Goal: Task Accomplishment & Management: Use online tool/utility

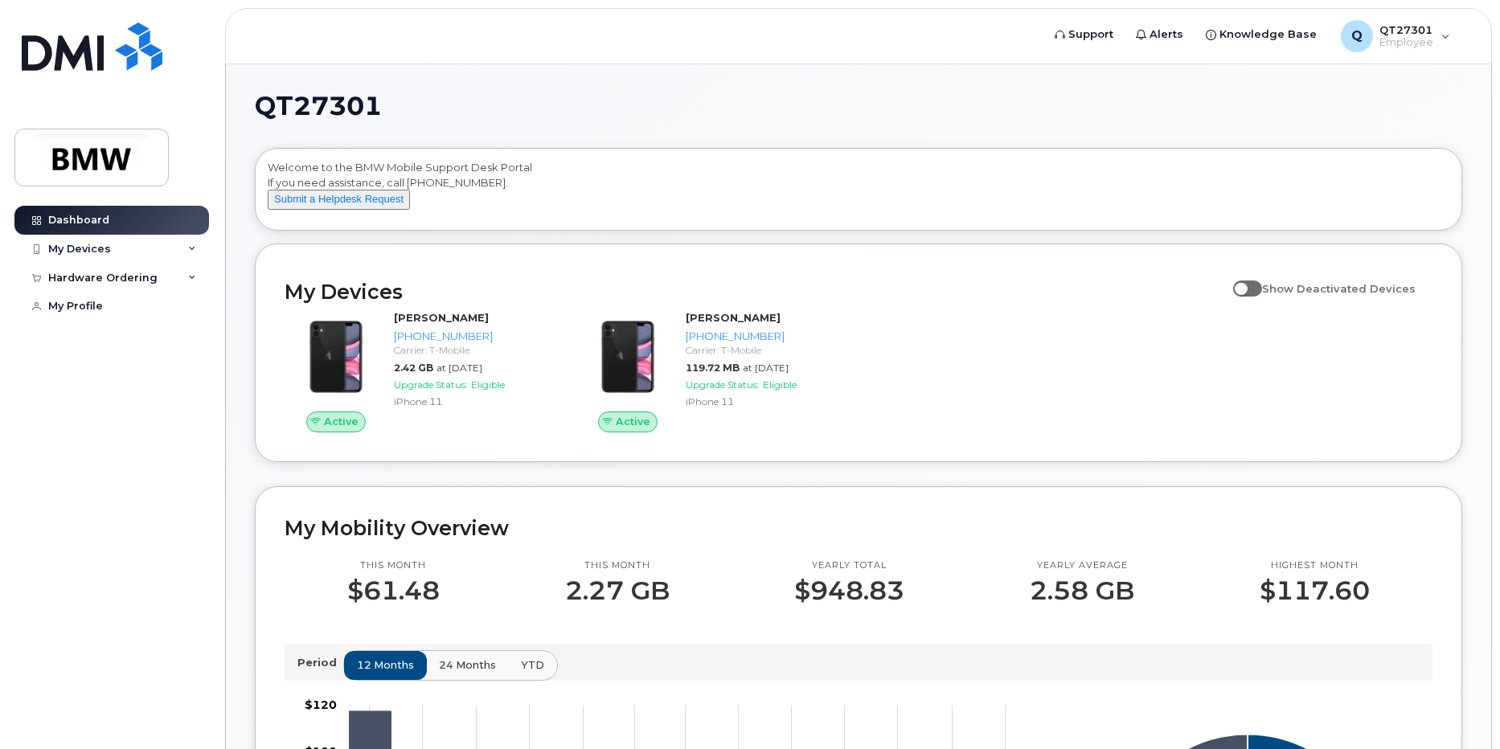
scroll to position [80, 0]
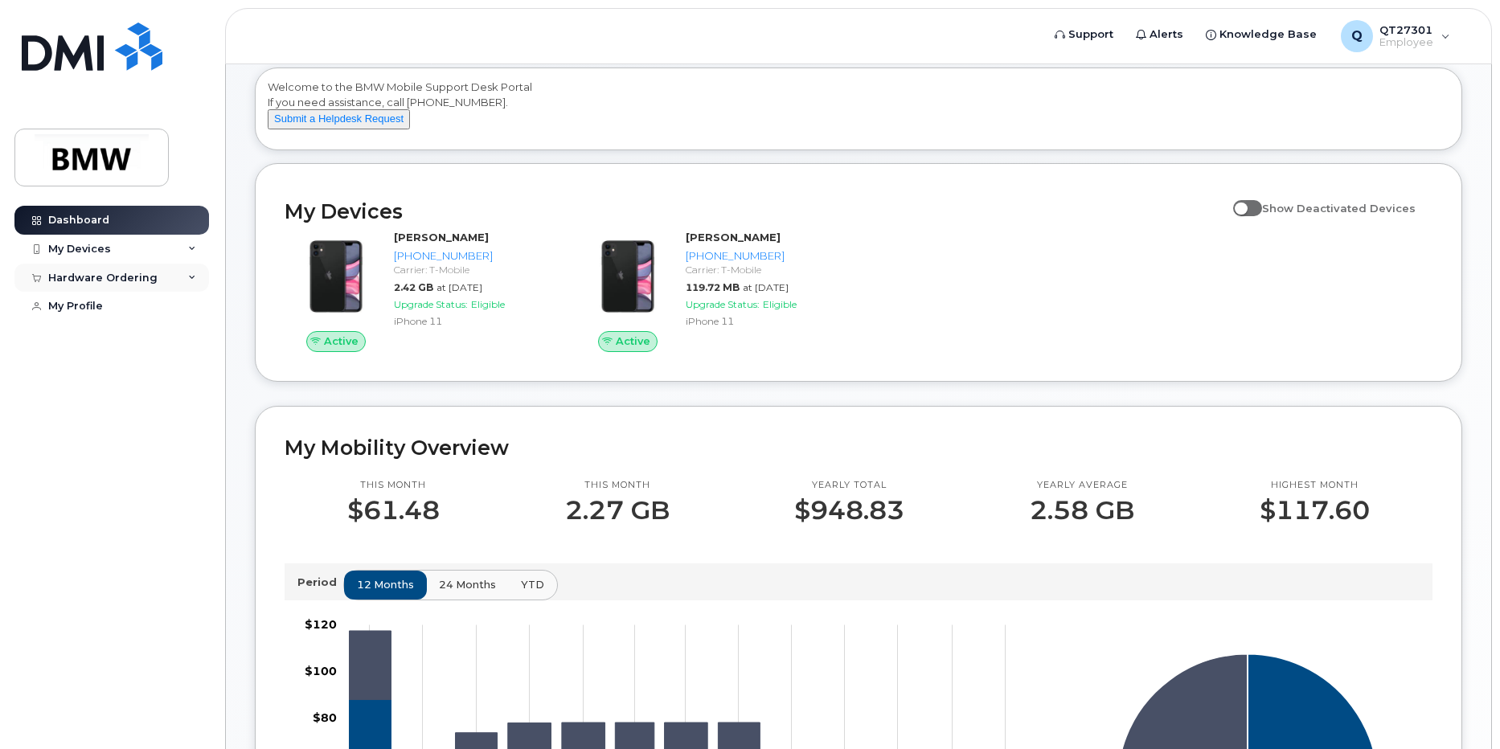
click at [126, 282] on div "Hardware Ordering" at bounding box center [102, 278] width 109 height 13
click at [194, 278] on icon at bounding box center [192, 278] width 8 height 8
click at [84, 302] on div "New Order" at bounding box center [85, 307] width 61 height 14
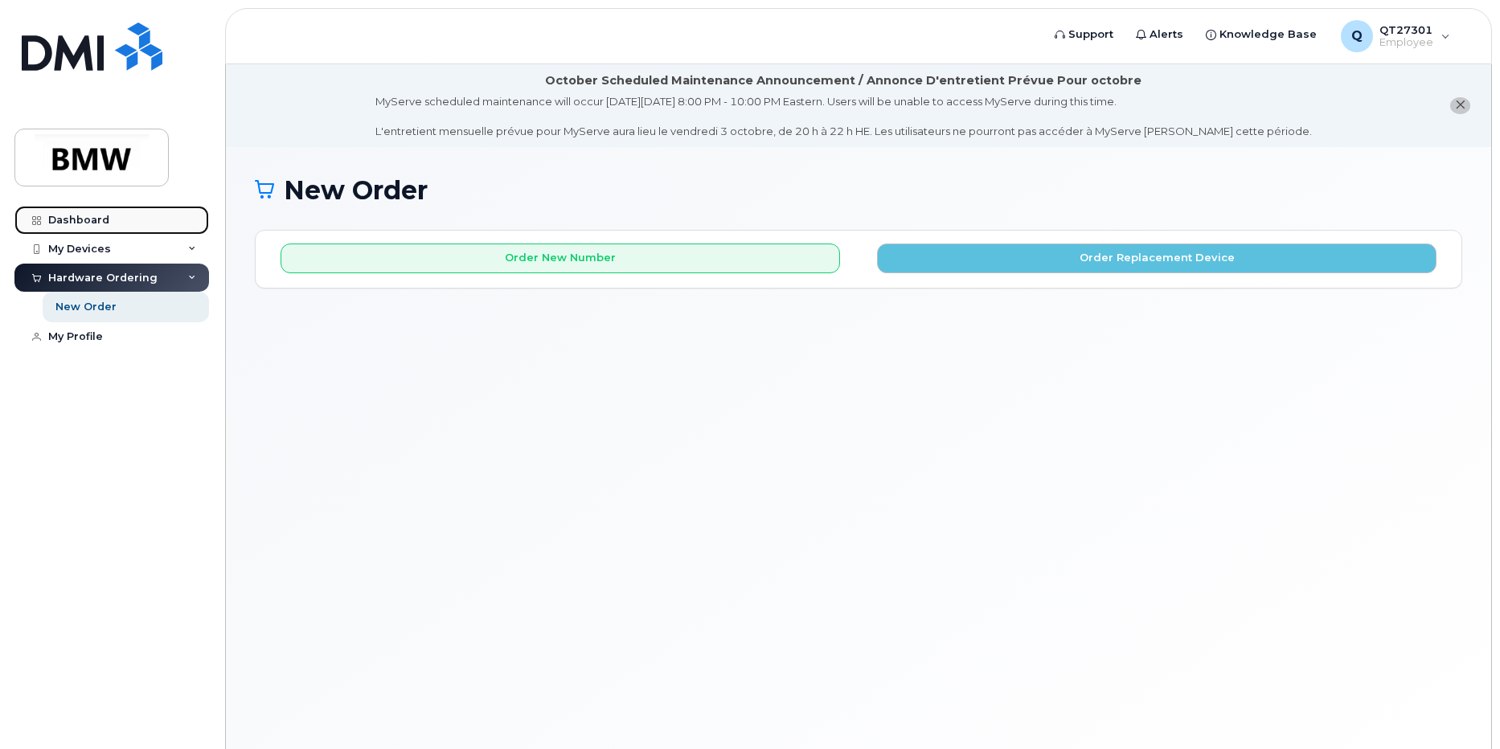
click at [89, 219] on div "Dashboard" at bounding box center [78, 220] width 61 height 13
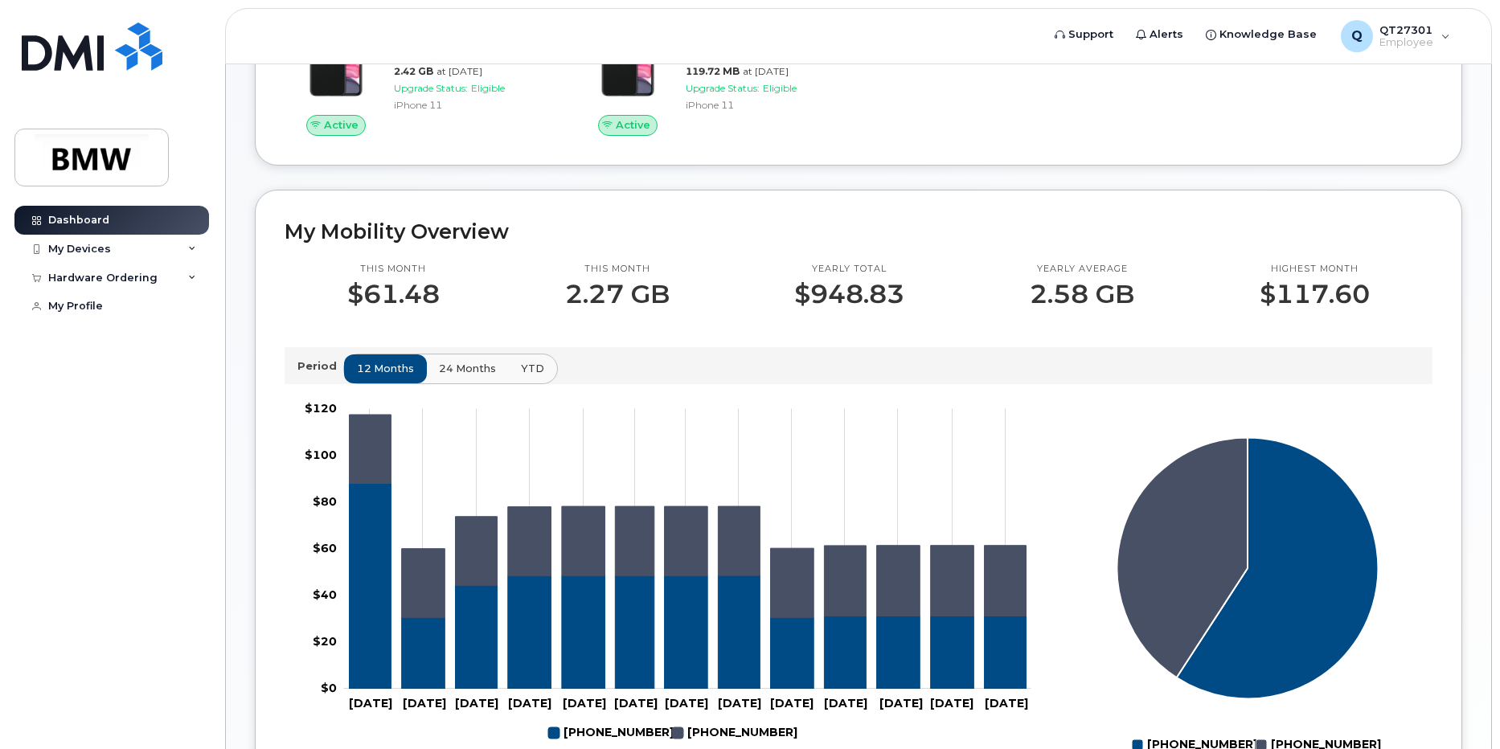
scroll to position [321, 0]
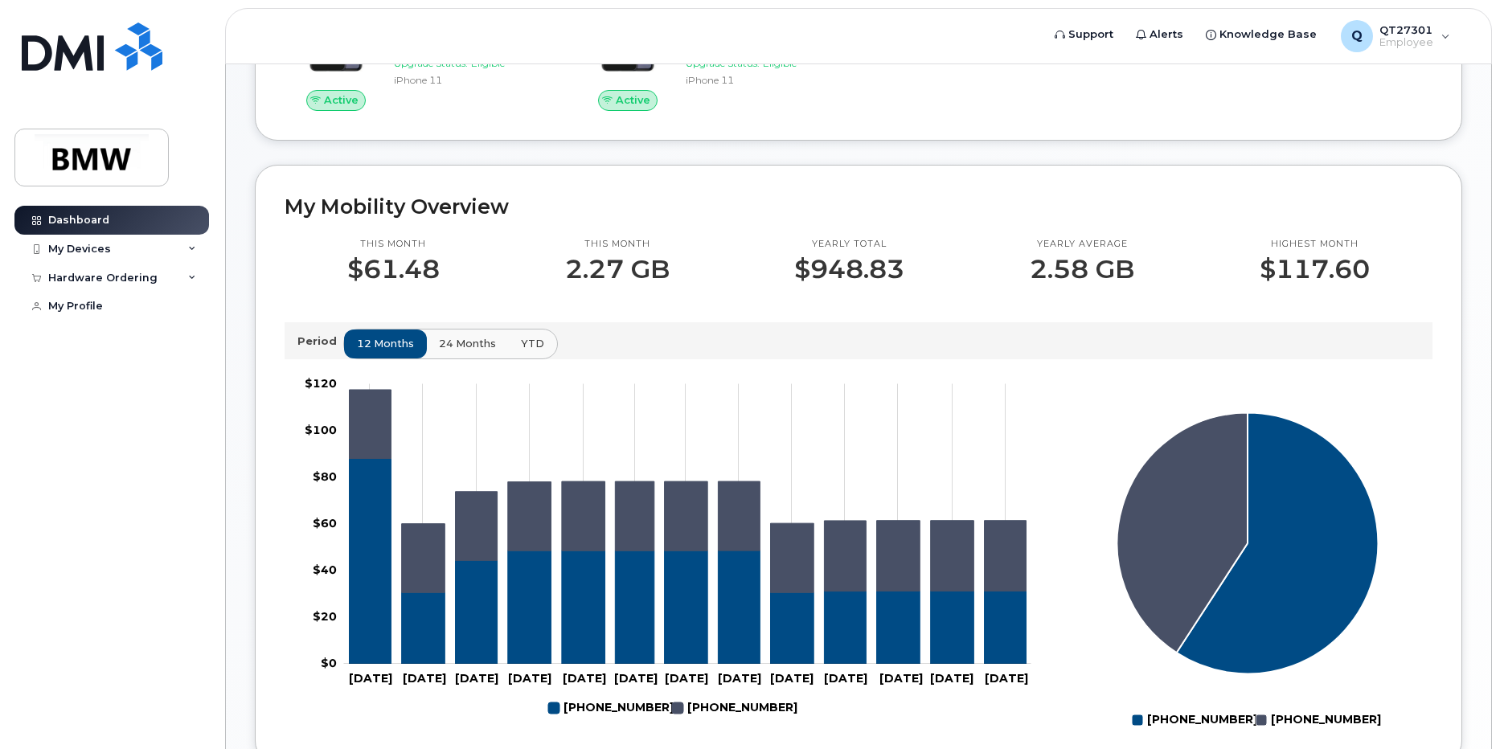
click at [740, 722] on rect "Legend" at bounding box center [726, 707] width 108 height 27
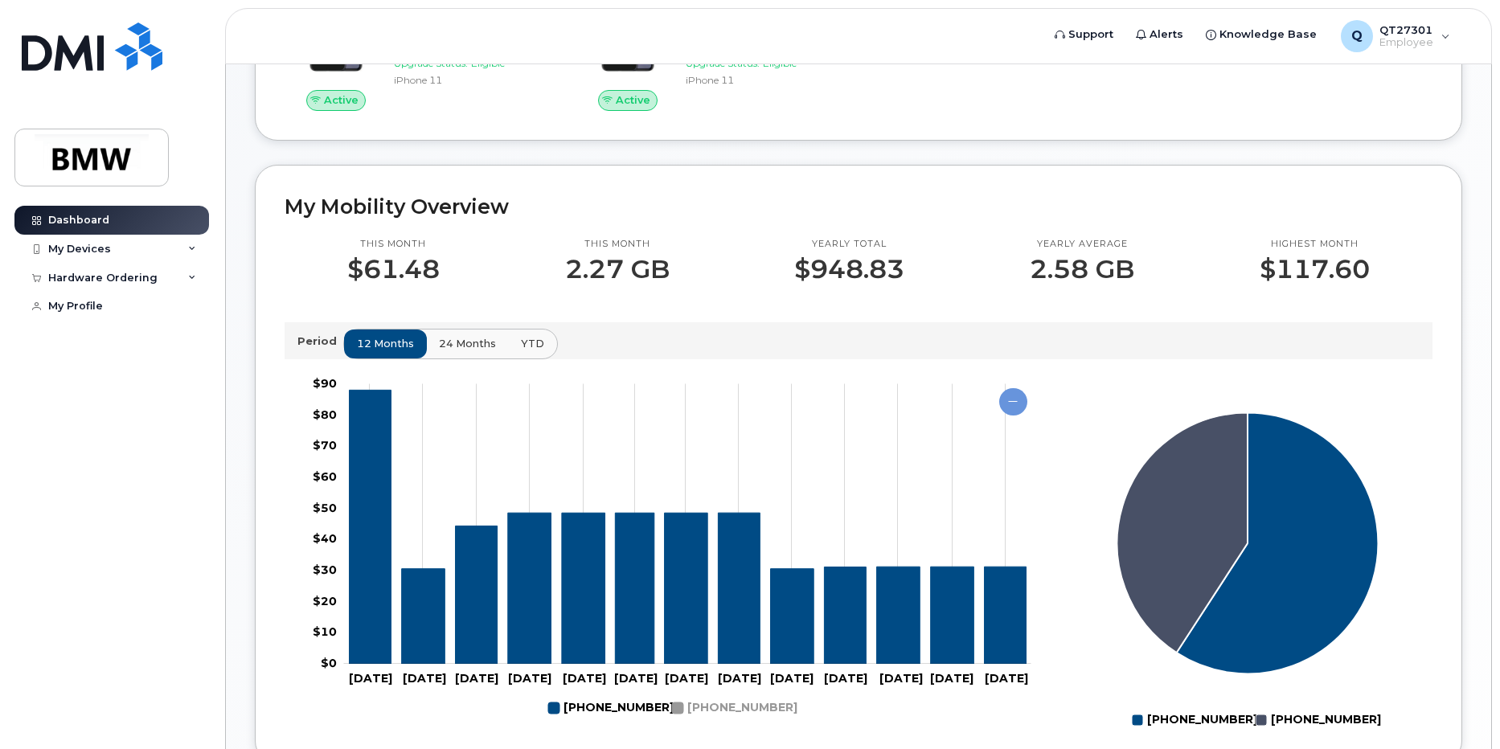
click at [742, 722] on rect "Legend" at bounding box center [726, 707] width 108 height 27
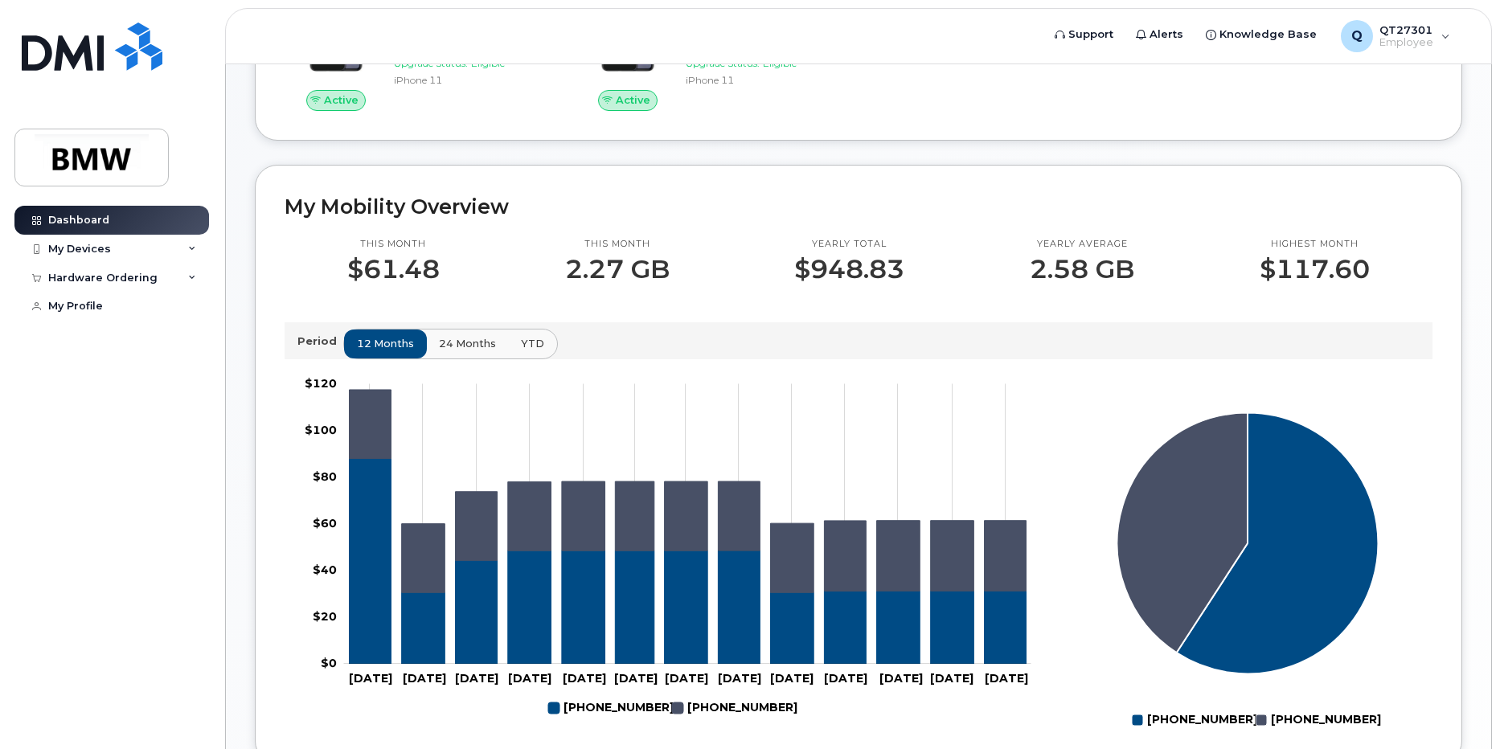
click at [742, 722] on rect "Legend" at bounding box center [726, 707] width 108 height 27
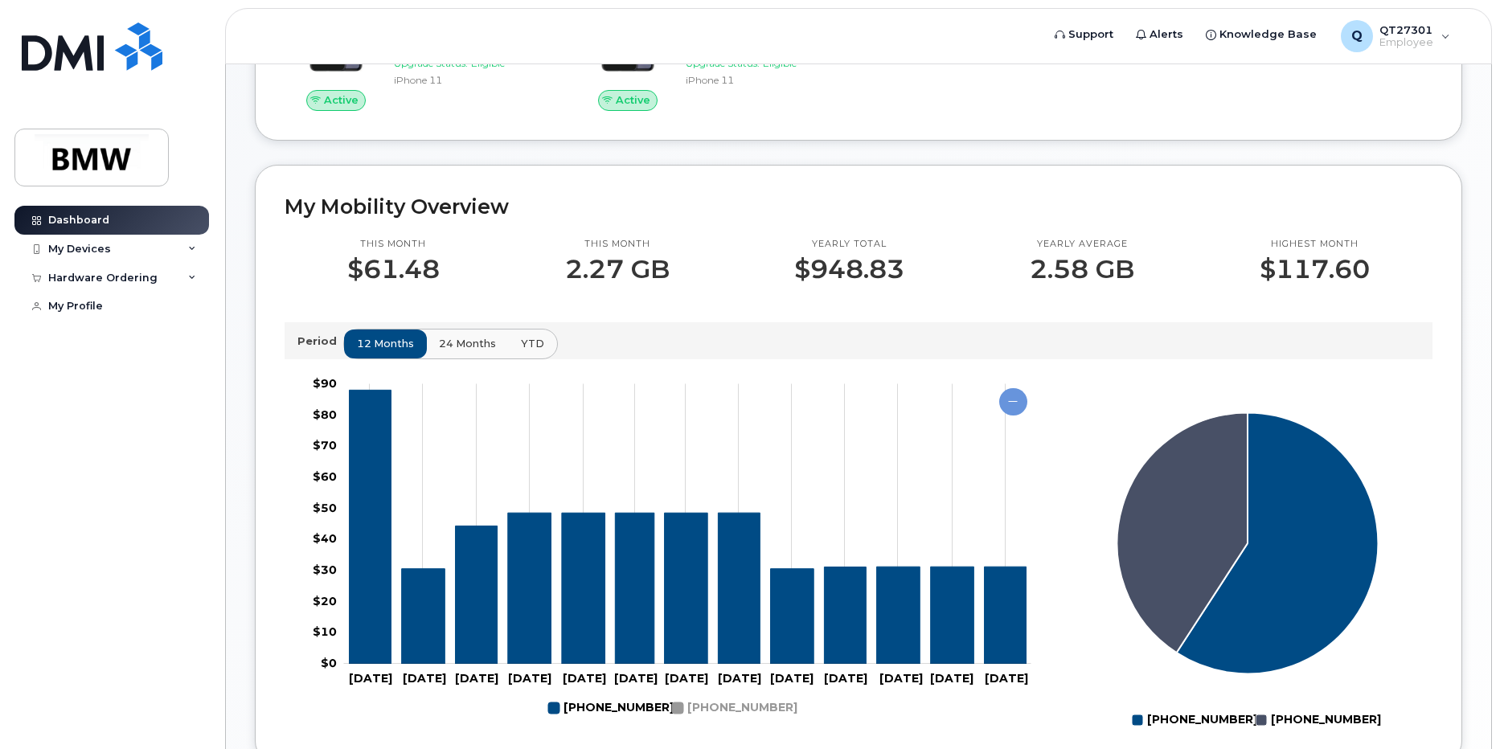
click at [742, 722] on rect "Legend" at bounding box center [726, 707] width 108 height 27
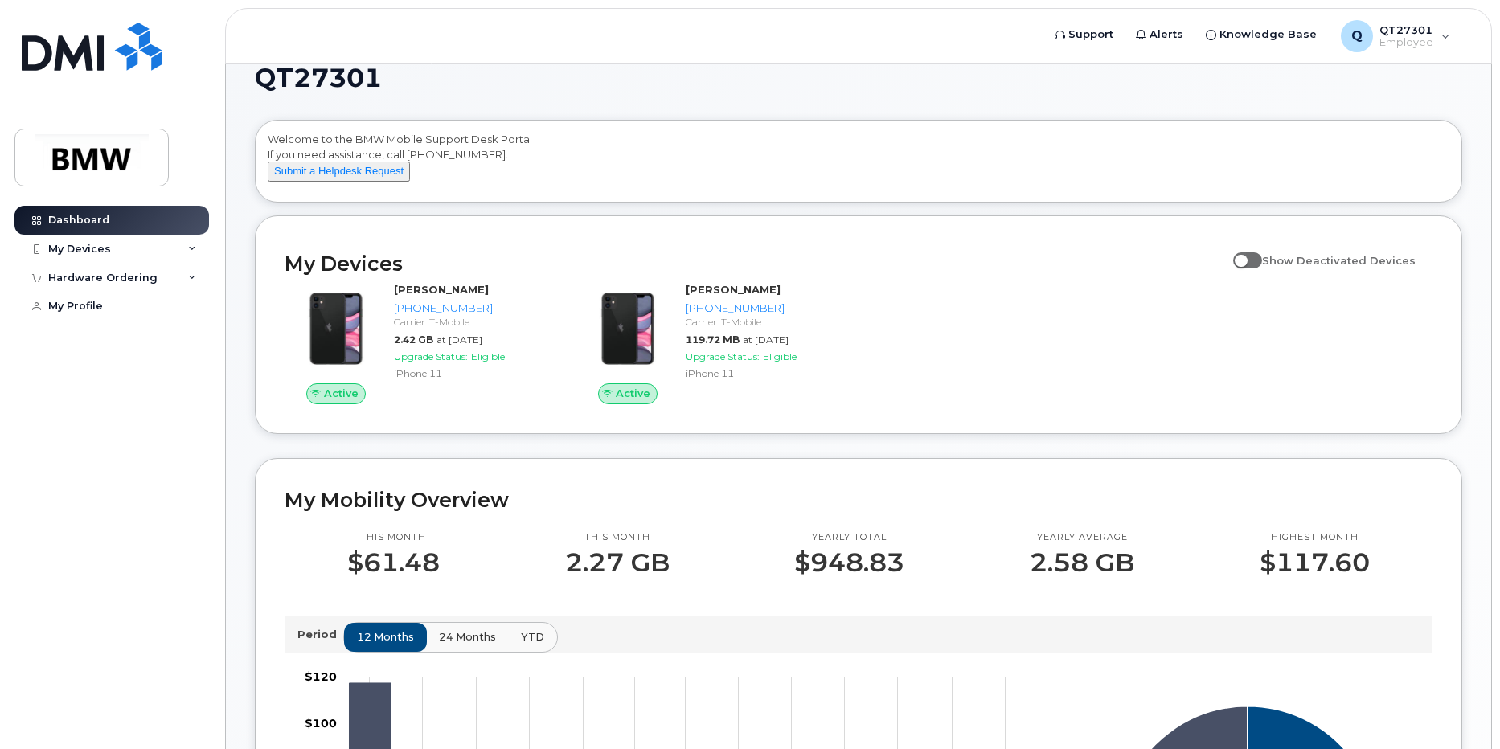
scroll to position [0, 0]
